Goal: Task Accomplishment & Management: Manage account settings

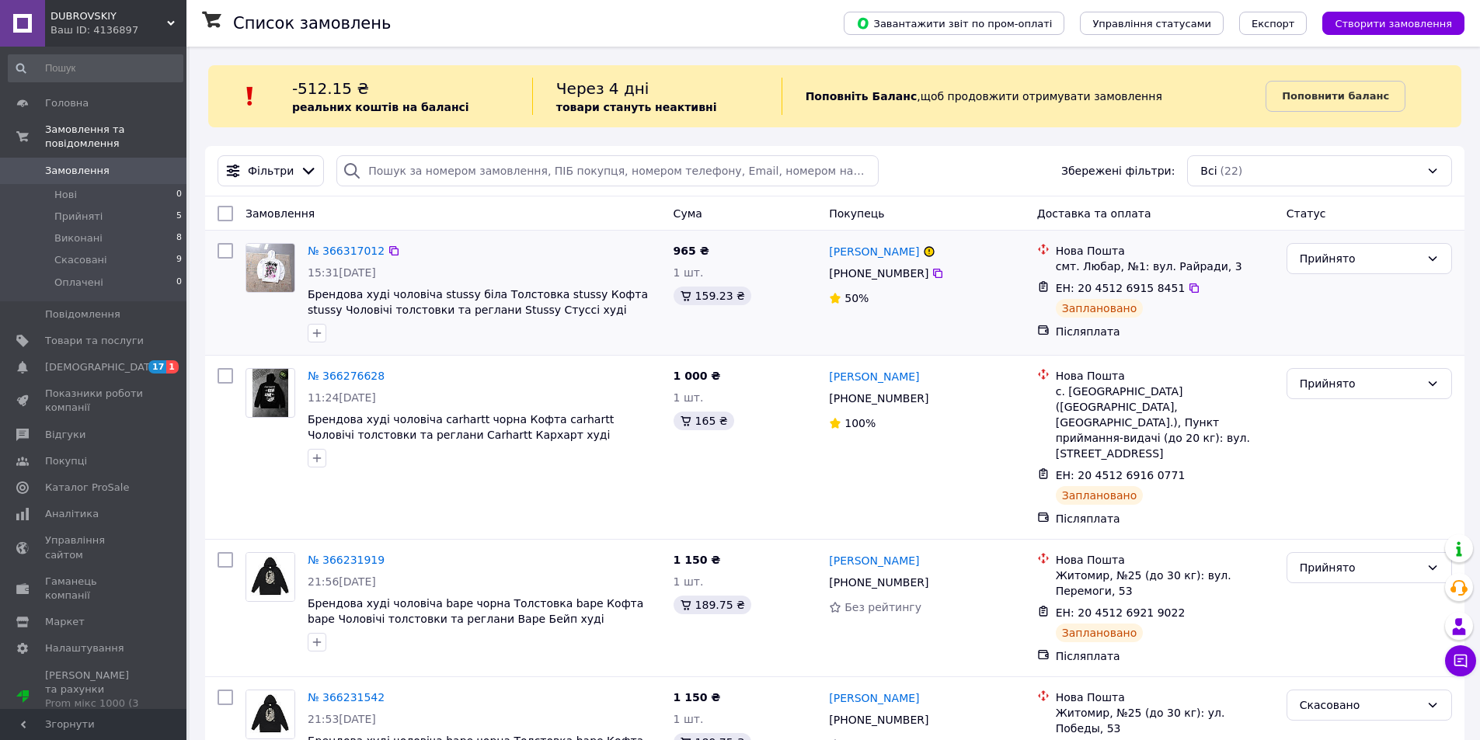
click at [531, 246] on div "№ 366317012" at bounding box center [484, 251] width 357 height 19
click at [114, 360] on span "[DEMOGRAPHIC_DATA]" at bounding box center [94, 367] width 99 height 14
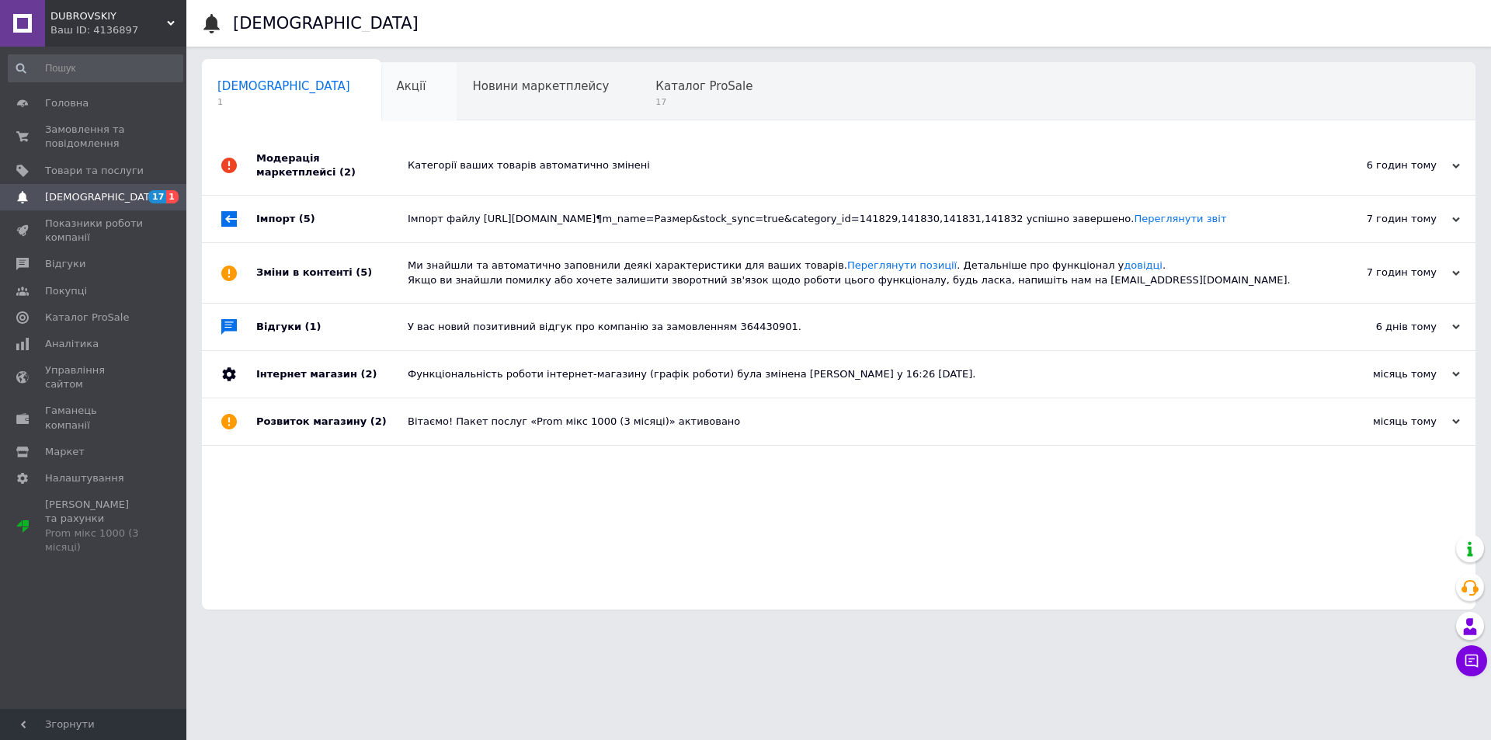
click at [381, 95] on div "Акції 0" at bounding box center [419, 92] width 76 height 59
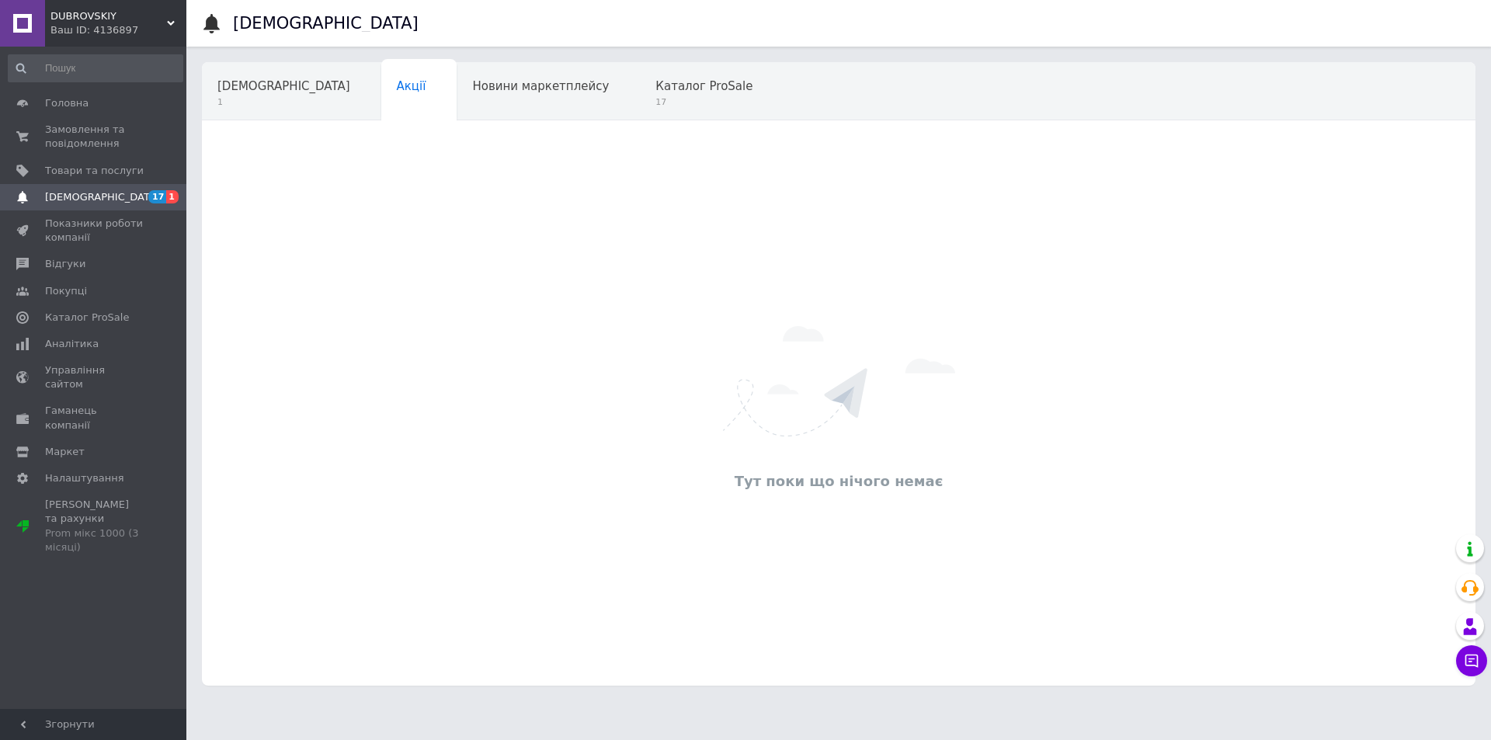
click at [264, 97] on span "1" at bounding box center [284, 102] width 133 height 12
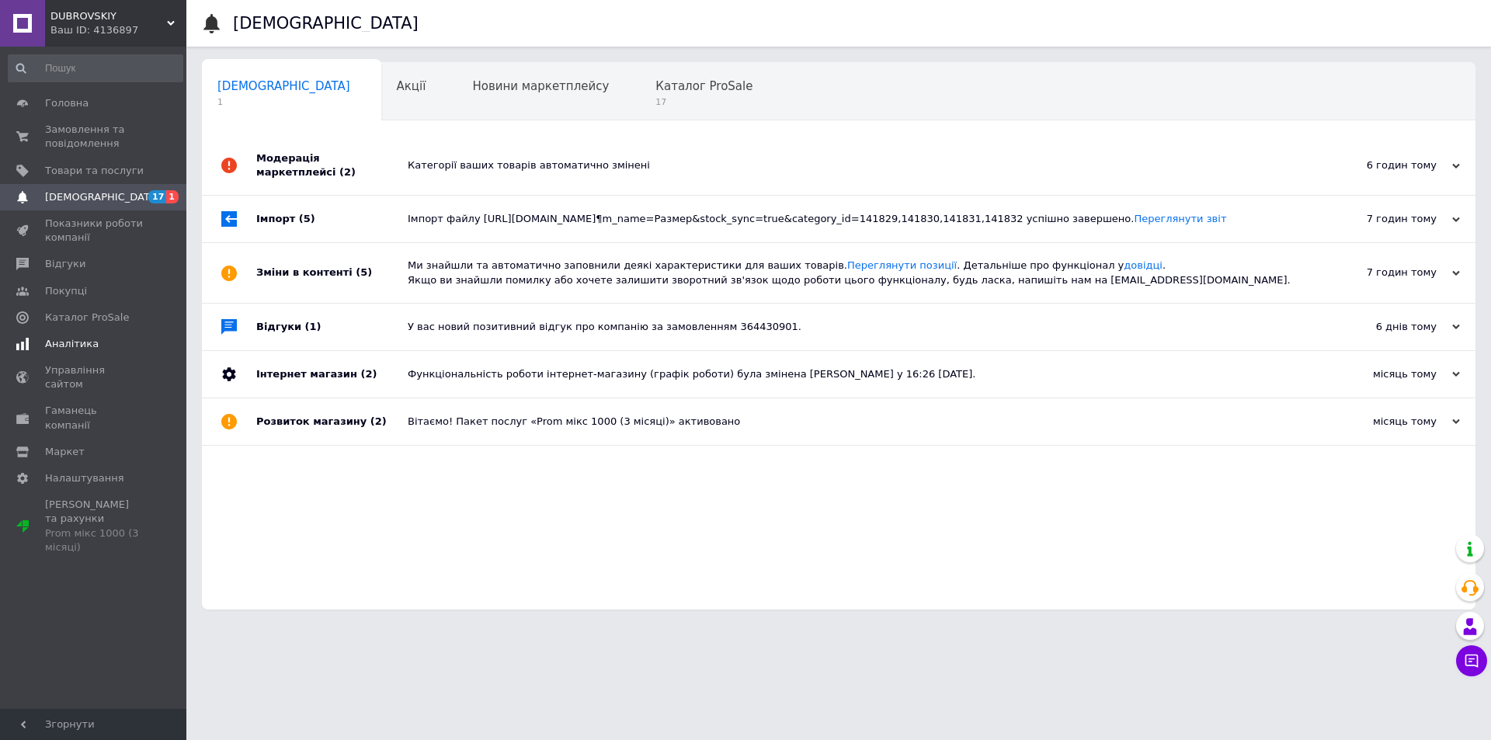
click at [118, 340] on span "Аналітика" at bounding box center [94, 344] width 99 height 14
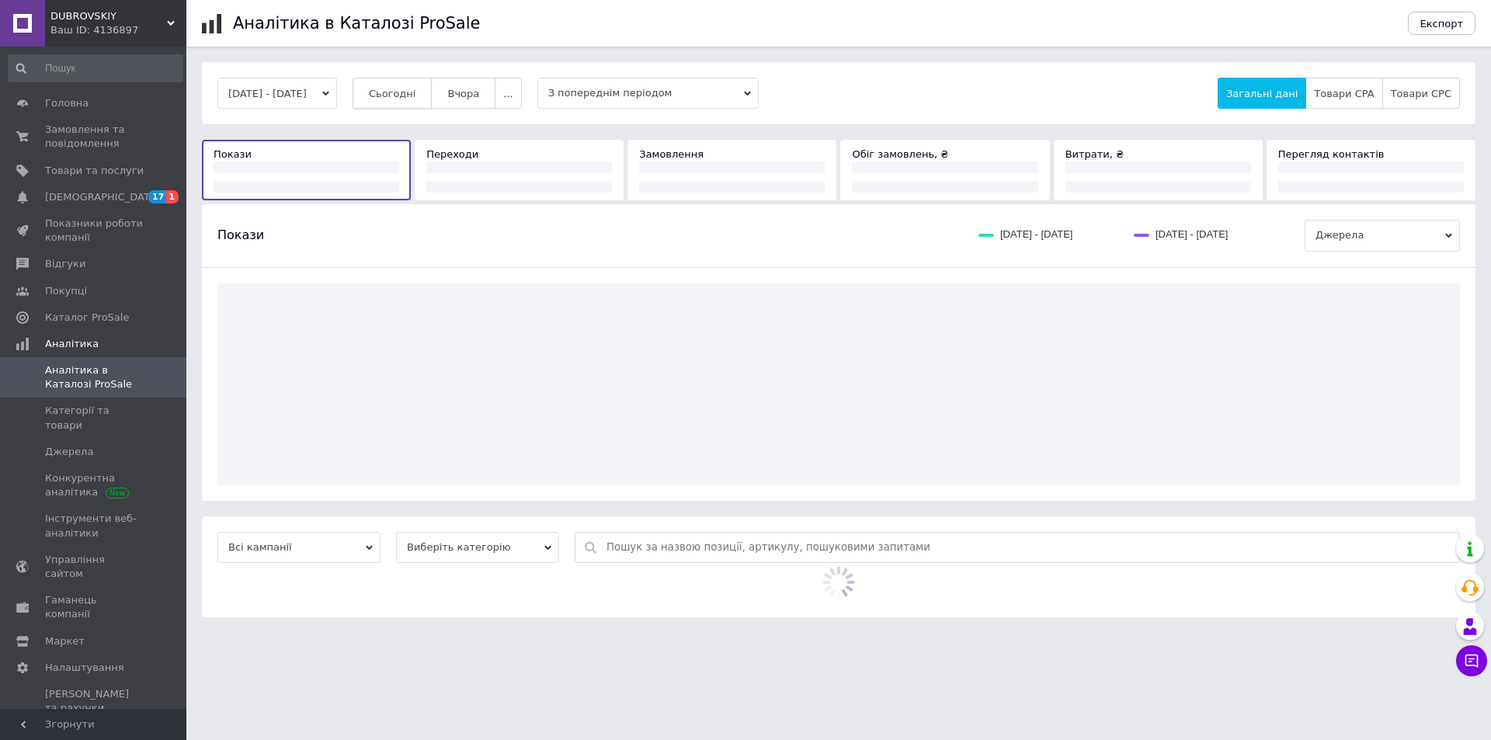
click at [394, 96] on button "Сьогодні" at bounding box center [393, 93] width 80 height 31
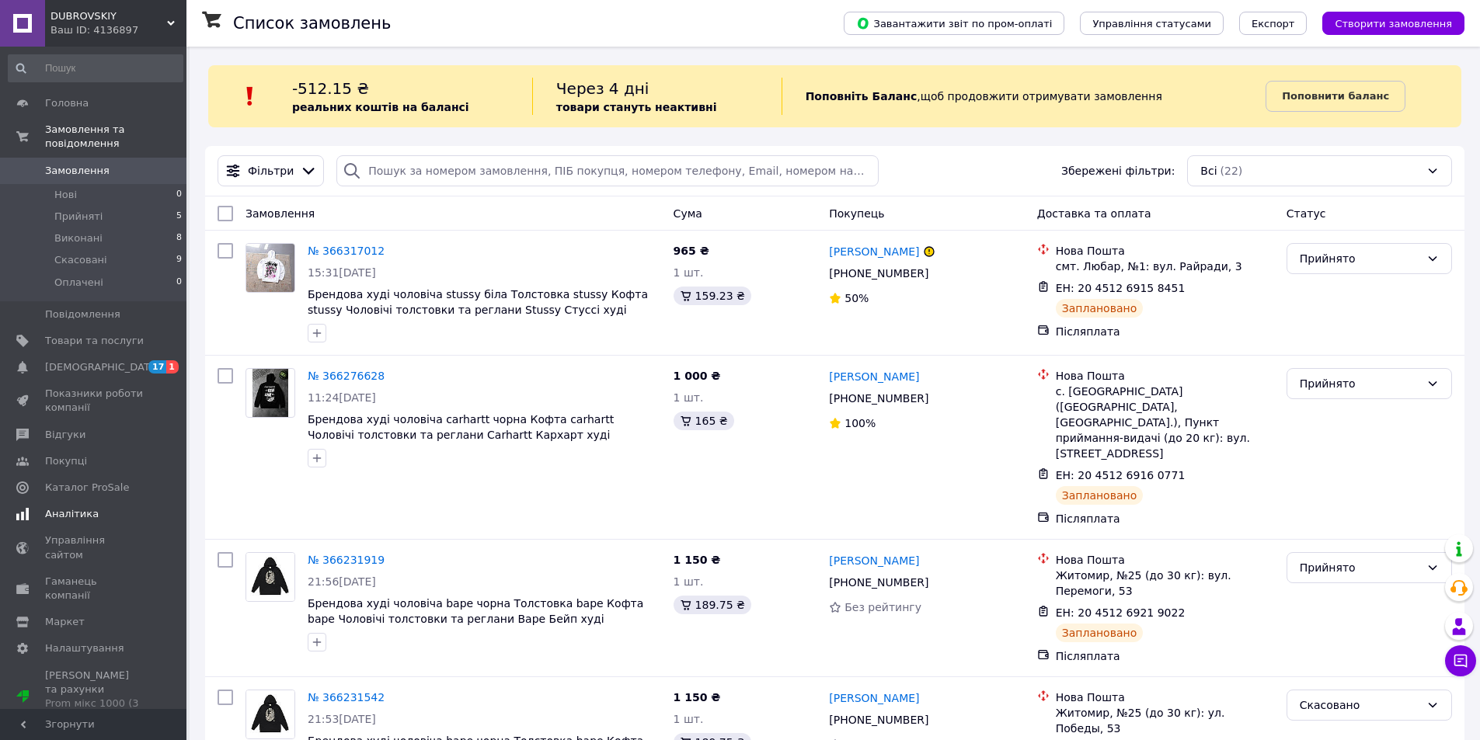
click at [74, 507] on span "Аналітика" at bounding box center [72, 514] width 54 height 14
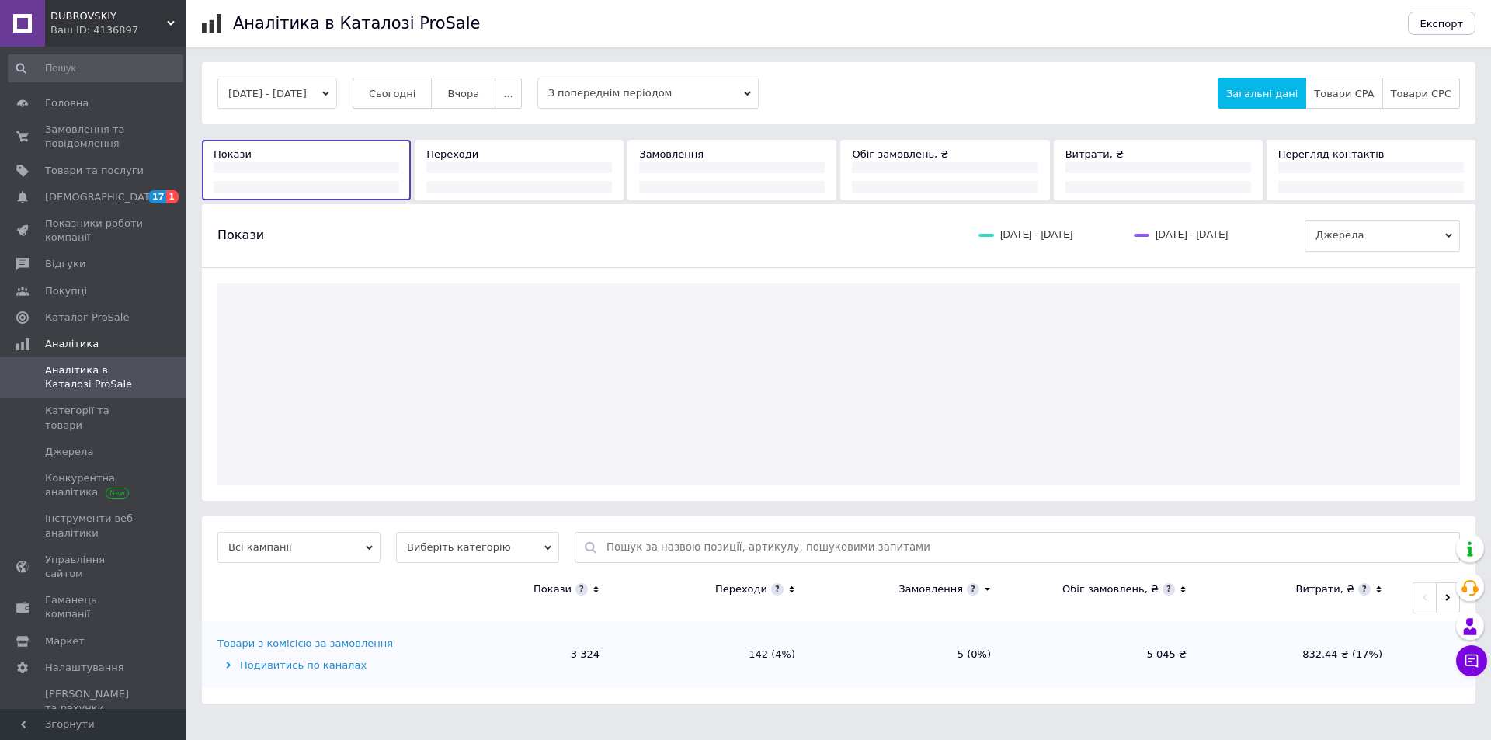
click at [409, 85] on button "Сьогодні" at bounding box center [393, 93] width 80 height 31
